Goal: Information Seeking & Learning: Learn about a topic

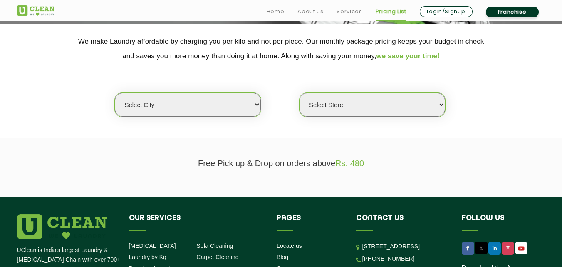
scroll to position [208, 0]
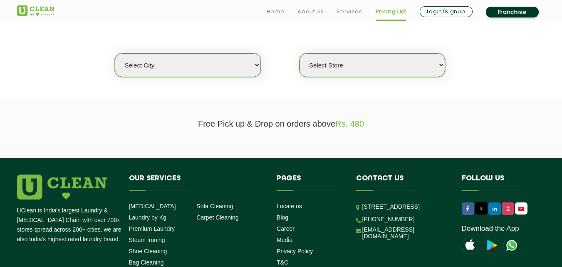
click at [209, 64] on select "Select city [GEOGRAPHIC_DATA] [GEOGRAPHIC_DATA] [GEOGRAPHIC_DATA] [GEOGRAPHIC_D…" at bounding box center [188, 65] width 146 height 24
select select "129"
click at [202, 67] on select "Select city [GEOGRAPHIC_DATA] [GEOGRAPHIC_DATA] [GEOGRAPHIC_DATA] [GEOGRAPHIC_D…" at bounding box center [188, 65] width 146 height 24
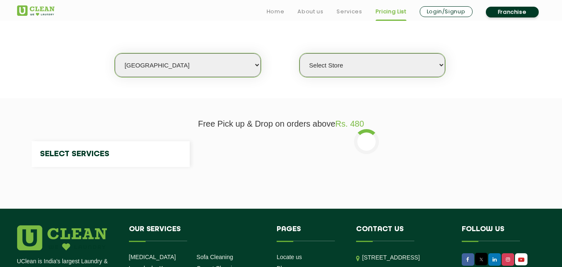
click at [202, 67] on select "Select city [GEOGRAPHIC_DATA] [GEOGRAPHIC_DATA] [GEOGRAPHIC_DATA] [GEOGRAPHIC_D…" at bounding box center [188, 65] width 146 height 24
select select "0"
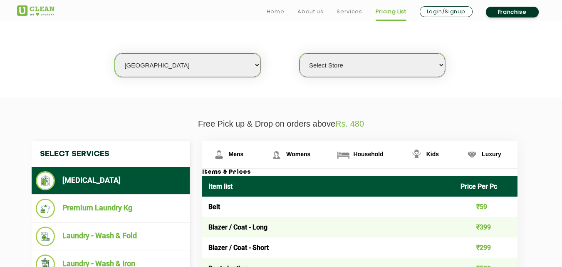
select select "6"
click at [115, 53] on select "Select city [GEOGRAPHIC_DATA] [GEOGRAPHIC_DATA] [GEOGRAPHIC_DATA] [GEOGRAPHIC_D…" at bounding box center [188, 65] width 146 height 24
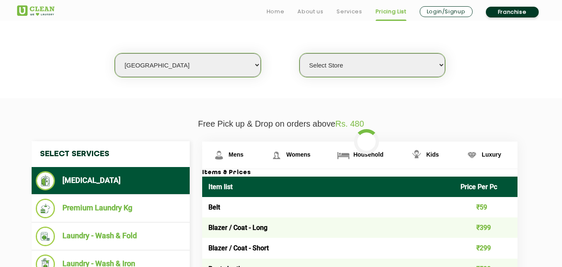
select select "0"
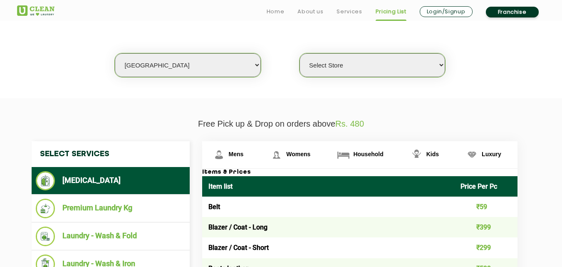
click at [317, 60] on select "Select Store [GEOGRAPHIC_DATA] [GEOGRAPHIC_DATA] UClean KR [GEOGRAPHIC_DATA] [G…" at bounding box center [373, 65] width 146 height 24
click at [228, 127] on p "Free Pick up & Drop on orders above Rs. 480" at bounding box center [281, 124] width 529 height 10
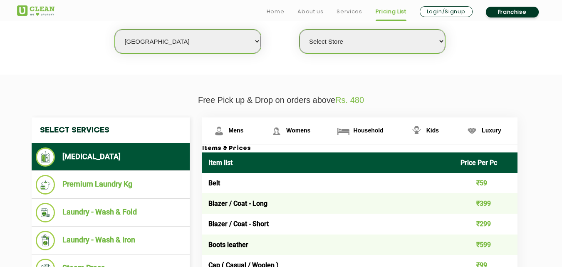
scroll to position [250, 0]
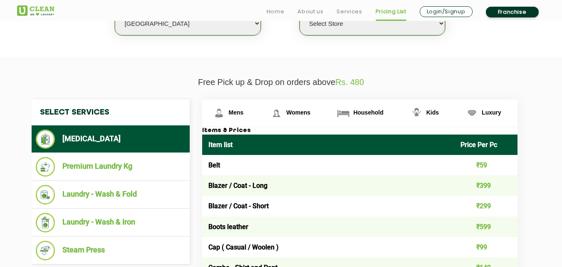
click at [131, 137] on li "[MEDICAL_DATA]" at bounding box center [111, 138] width 150 height 19
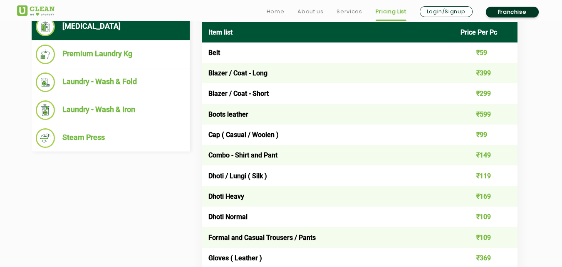
scroll to position [400, 0]
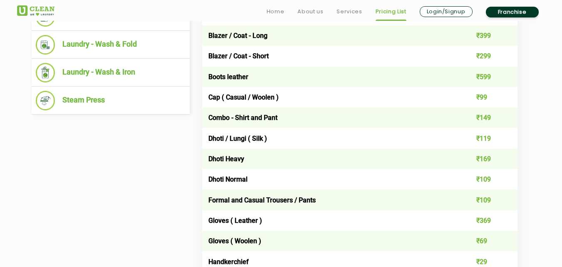
click at [404, 112] on td "Combo - Shirt and Pant" at bounding box center [328, 117] width 253 height 20
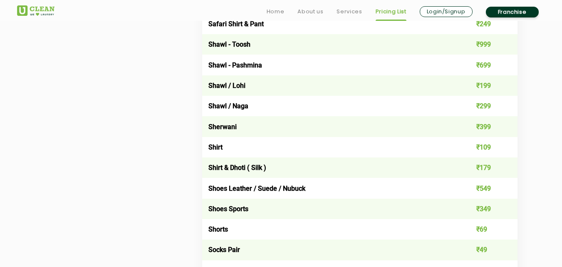
scroll to position [1146, 0]
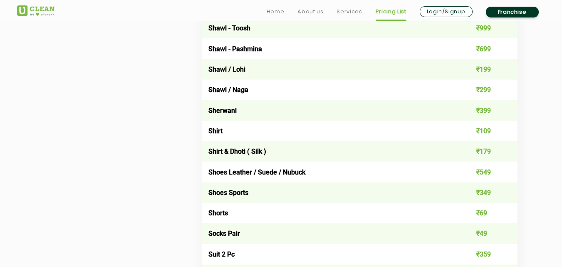
click at [315, 159] on td "Shirt & Dhoti ( Silk )" at bounding box center [328, 151] width 253 height 20
click at [251, 154] on td "Shirt & Dhoti ( Silk )" at bounding box center [328, 151] width 253 height 20
click at [289, 174] on td "Shoes Leather / Suede / Nubuck" at bounding box center [328, 172] width 253 height 20
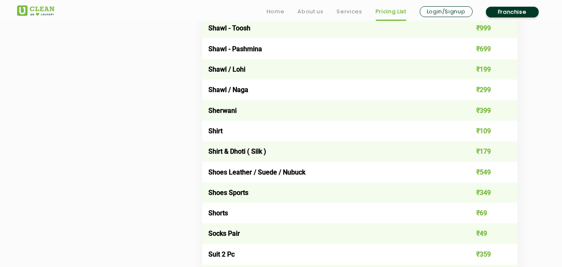
click at [269, 174] on td "Shoes Leather / Suede / Nubuck" at bounding box center [328, 172] width 253 height 20
click at [248, 173] on td "Shoes Leather / Suede / Nubuck" at bounding box center [328, 172] width 253 height 20
click at [223, 173] on td "Shoes Leather / Suede / Nubuck" at bounding box center [328, 172] width 253 height 20
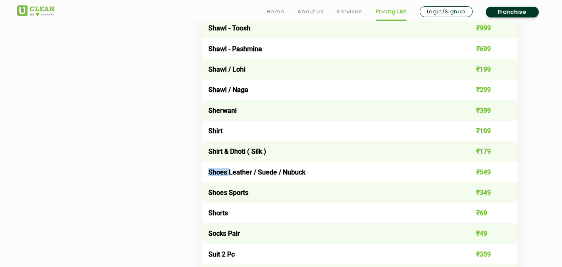
click at [223, 173] on td "Shoes Leather / Suede / Nubuck" at bounding box center [328, 172] width 253 height 20
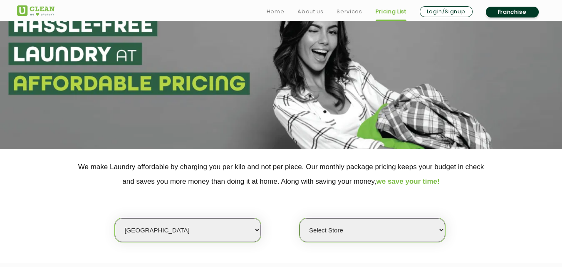
scroll to position [117, 0]
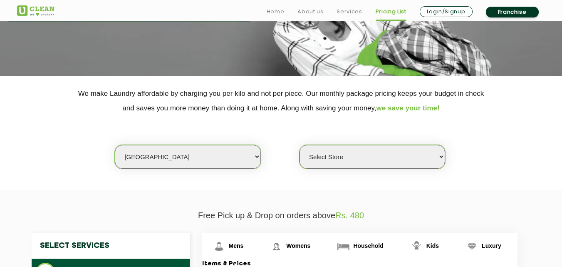
click at [316, 163] on select "Select Store [GEOGRAPHIC_DATA] [GEOGRAPHIC_DATA] UClean KR [GEOGRAPHIC_DATA] [G…" at bounding box center [373, 157] width 146 height 24
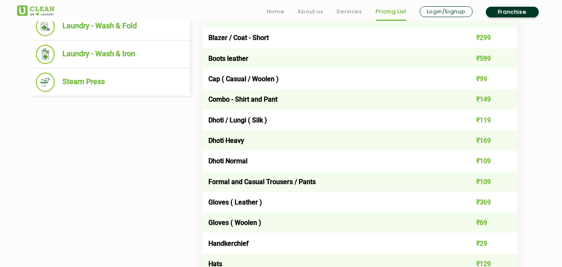
scroll to position [419, 0]
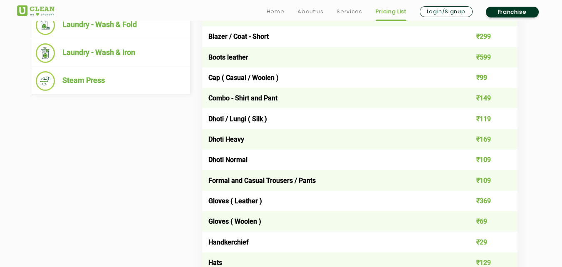
click at [275, 159] on td "Dhoti Normal" at bounding box center [328, 159] width 253 height 20
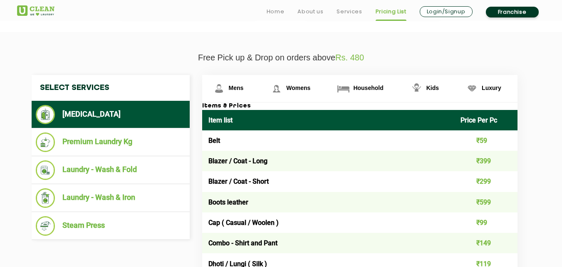
scroll to position [275, 0]
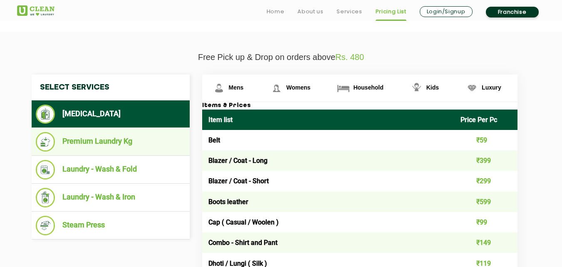
click at [139, 147] on li "Premium Laundry Kg" at bounding box center [111, 142] width 150 height 20
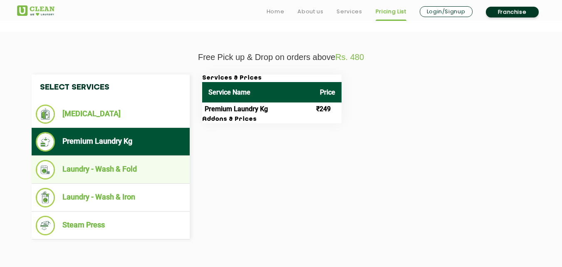
click at [132, 168] on li "Laundry - Wash & Fold" at bounding box center [111, 170] width 150 height 20
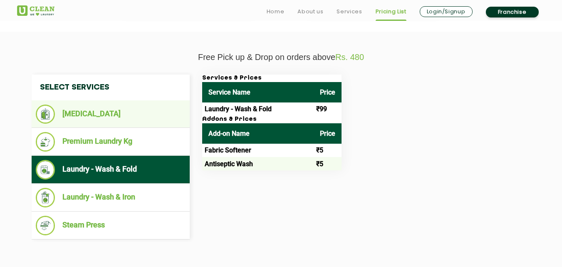
click at [107, 120] on li "[MEDICAL_DATA]" at bounding box center [111, 113] width 150 height 19
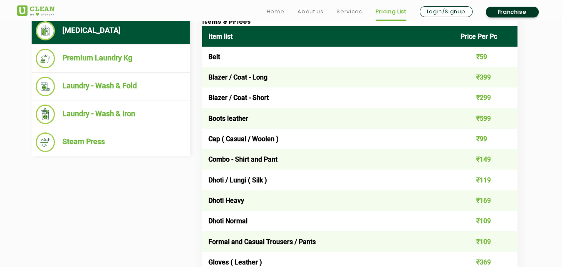
scroll to position [363, 0]
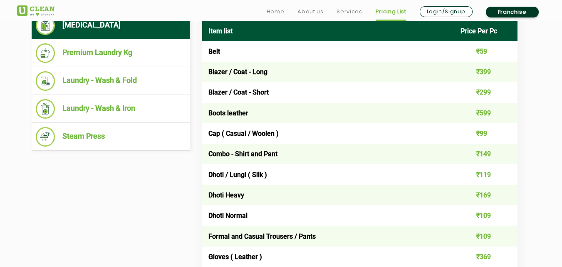
click at [256, 132] on td "Cap ( Casual / Woolen )" at bounding box center [328, 133] width 253 height 20
click at [269, 156] on td "Combo - Shirt and Pant" at bounding box center [328, 154] width 253 height 20
click at [257, 174] on td "Dhoti / Lungi ( Silk )" at bounding box center [328, 174] width 253 height 20
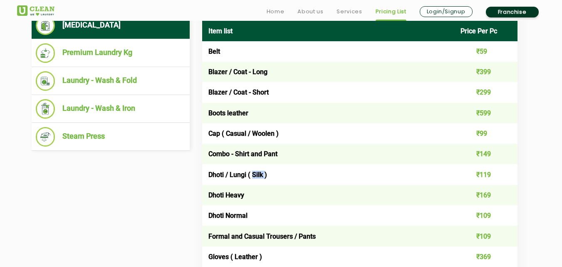
click at [257, 174] on td "Dhoti / Lungi ( Silk )" at bounding box center [328, 174] width 253 height 20
click at [235, 197] on td "Dhoti Heavy" at bounding box center [328, 195] width 253 height 20
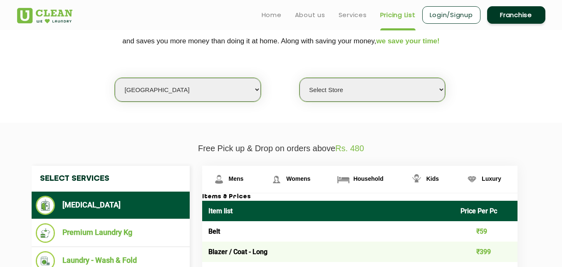
scroll to position [0, 0]
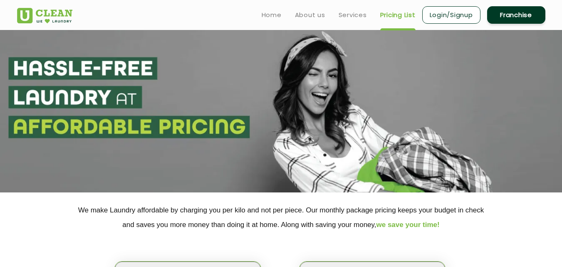
click at [192, 213] on p "We make Laundry affordable by charging you per kilo and not per piece. Our mont…" at bounding box center [281, 217] width 529 height 29
click at [277, 226] on p "We make Laundry affordable by charging you per kilo and not per piece. Our mont…" at bounding box center [281, 217] width 529 height 29
click at [373, 229] on p "We make Laundry affordable by charging you per kilo and not per piece. Our mont…" at bounding box center [281, 217] width 529 height 29
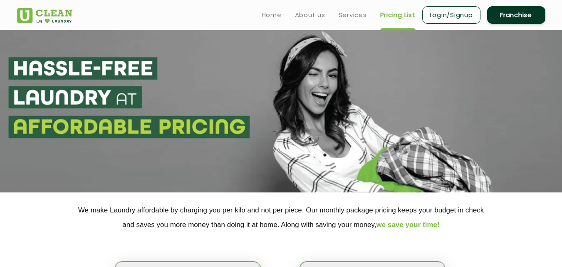
click at [373, 229] on p "We make Laundry affordable by charging you per kilo and not per piece. Our mont…" at bounding box center [281, 217] width 529 height 29
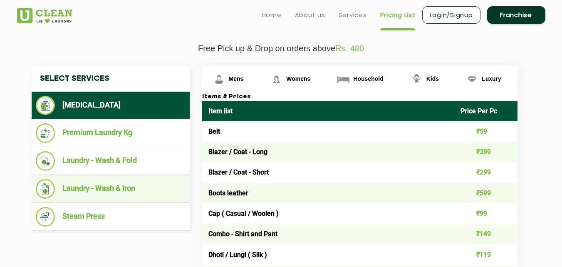
scroll to position [266, 0]
